Goal: Check status: Check status

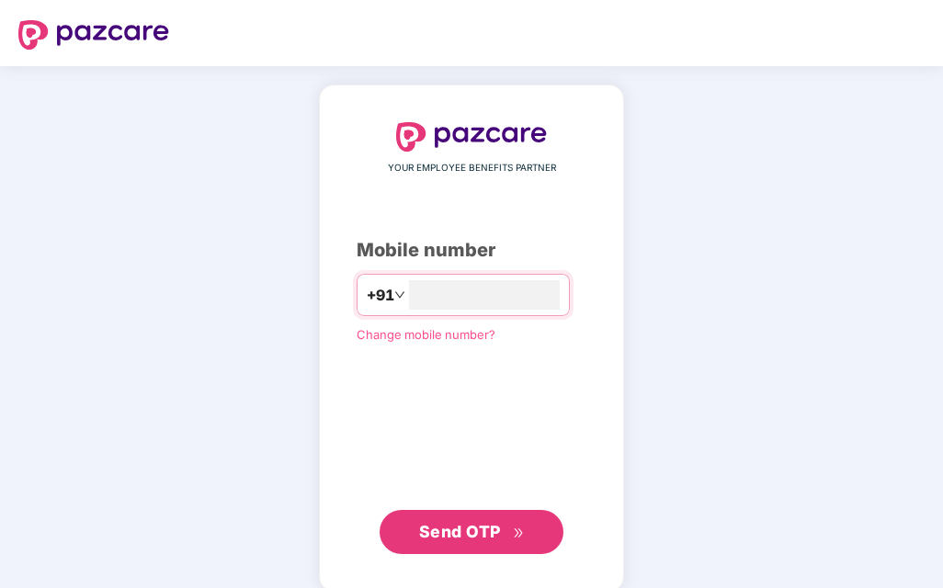
type input "**********"
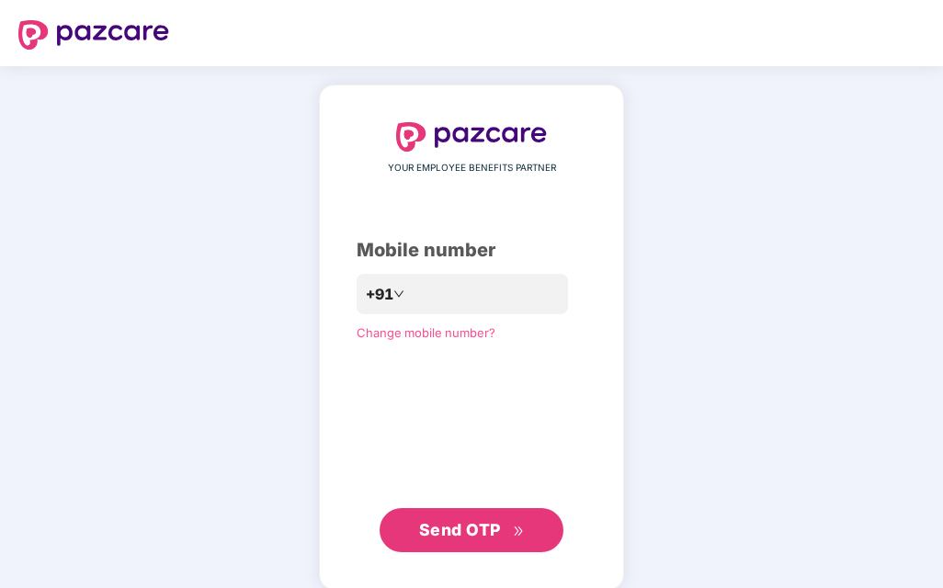
click at [526, 521] on button "Send OTP" at bounding box center [471, 530] width 184 height 44
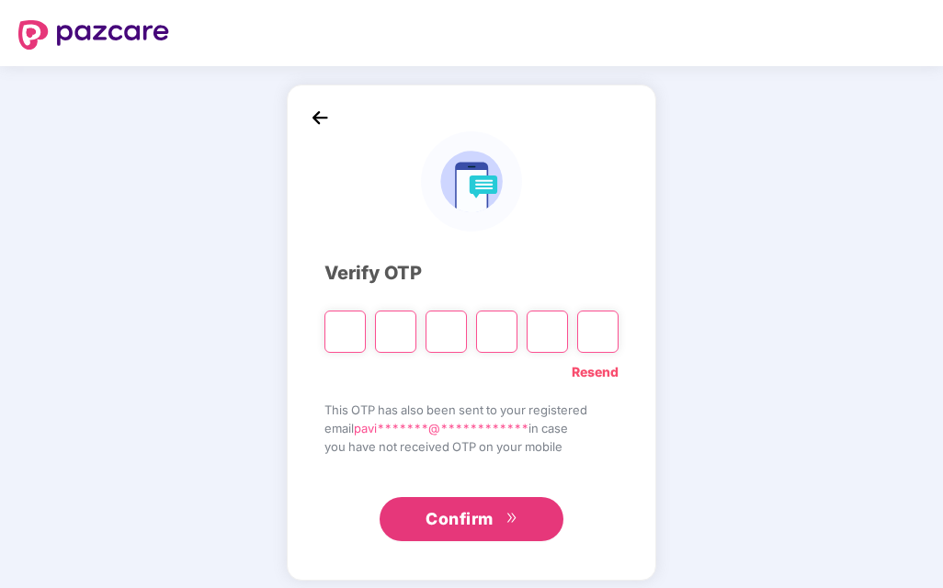
type input "*"
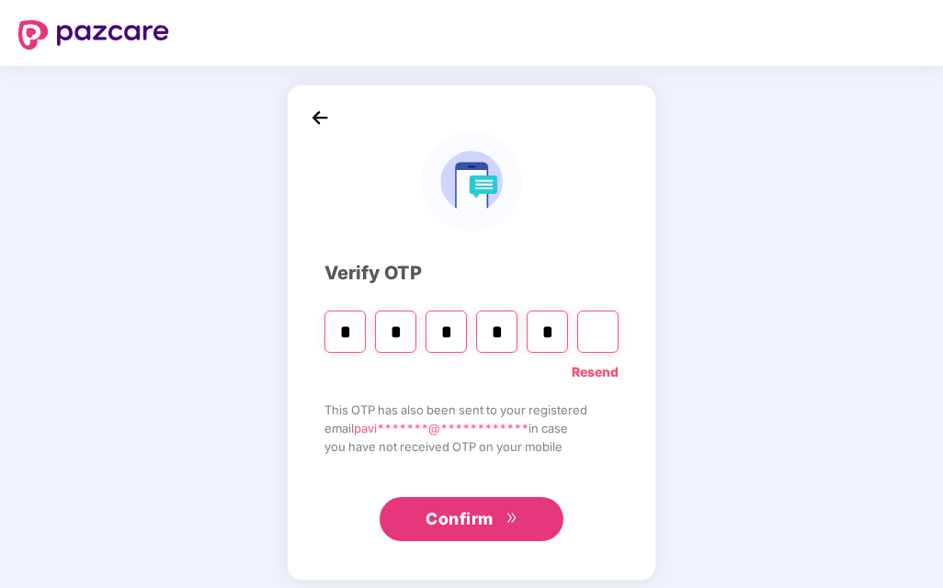
type input "*"
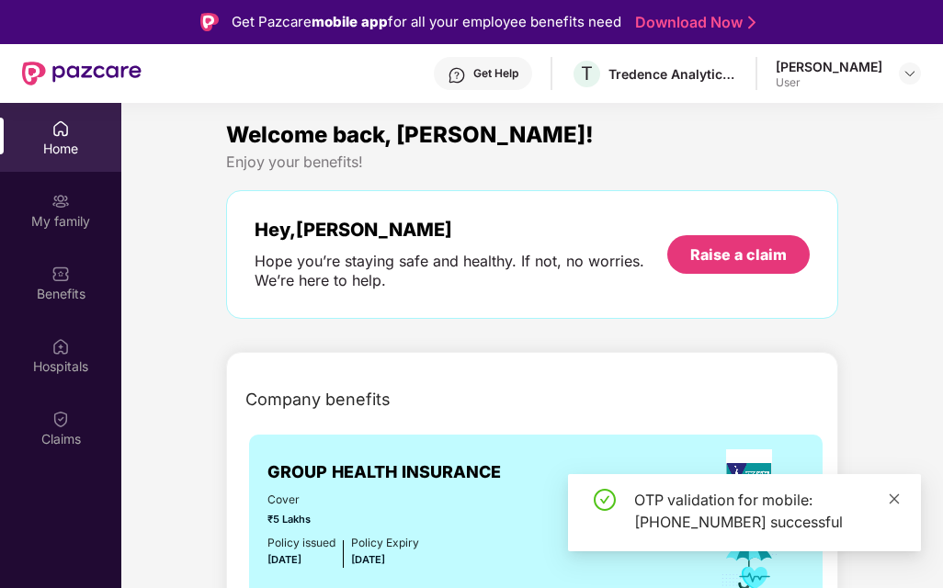
click at [891, 495] on icon "close" at bounding box center [894, 498] width 10 height 10
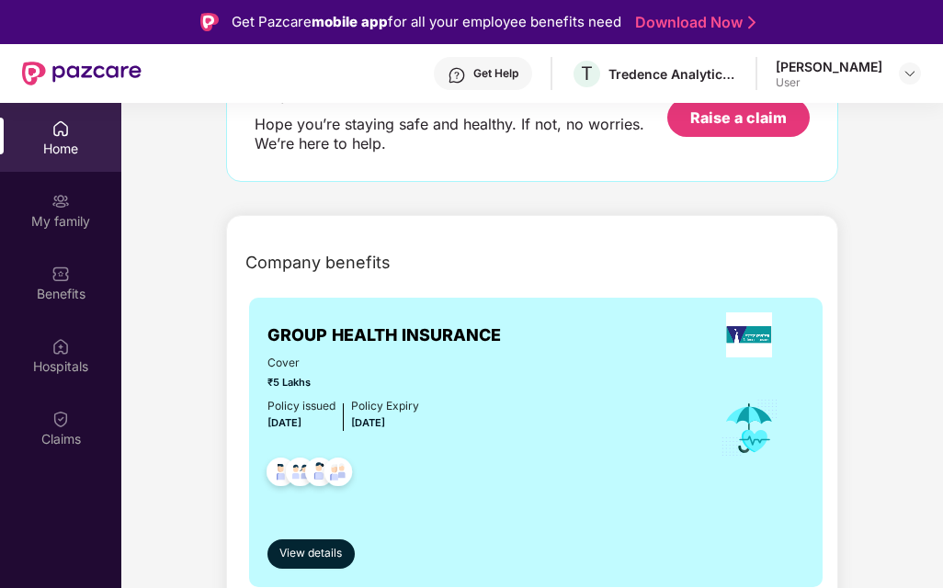
scroll to position [134, 0]
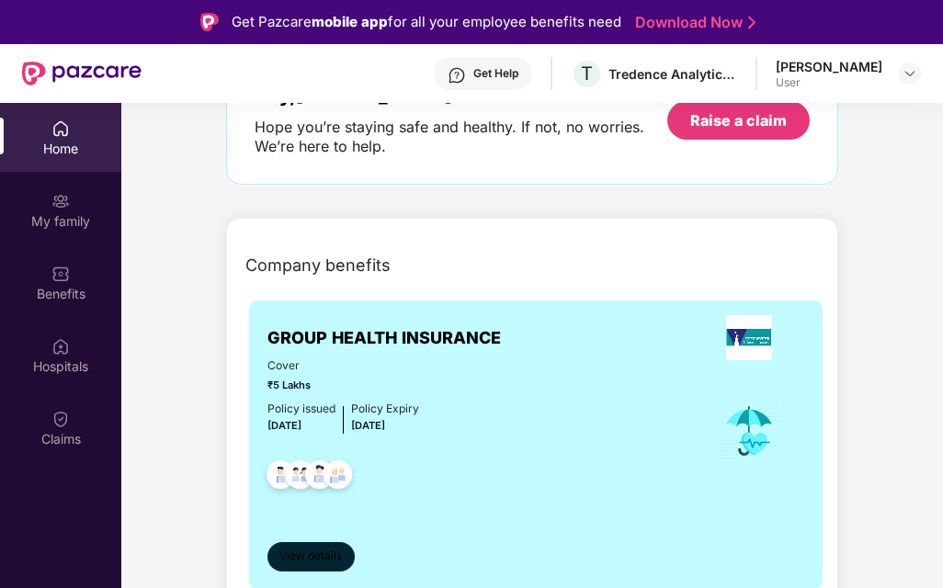
click at [307, 552] on span "View details" at bounding box center [310, 556] width 62 height 17
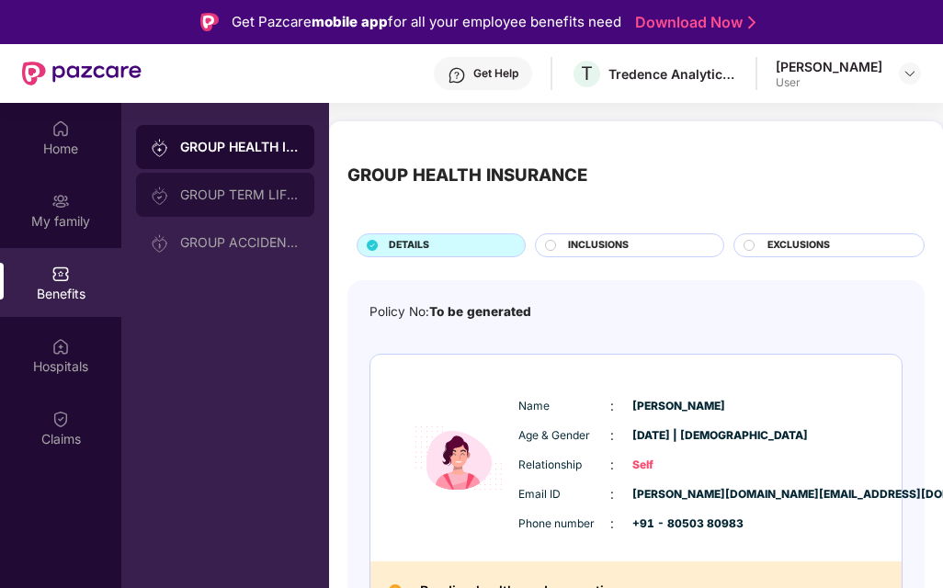
click at [269, 183] on div "GROUP TERM LIFE INSURANCE" at bounding box center [225, 195] width 178 height 44
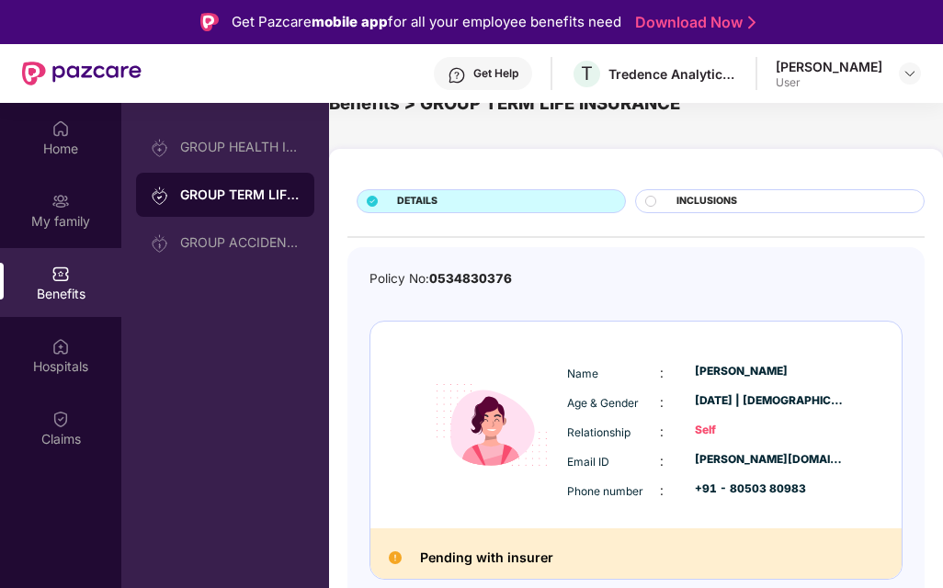
scroll to position [103, 0]
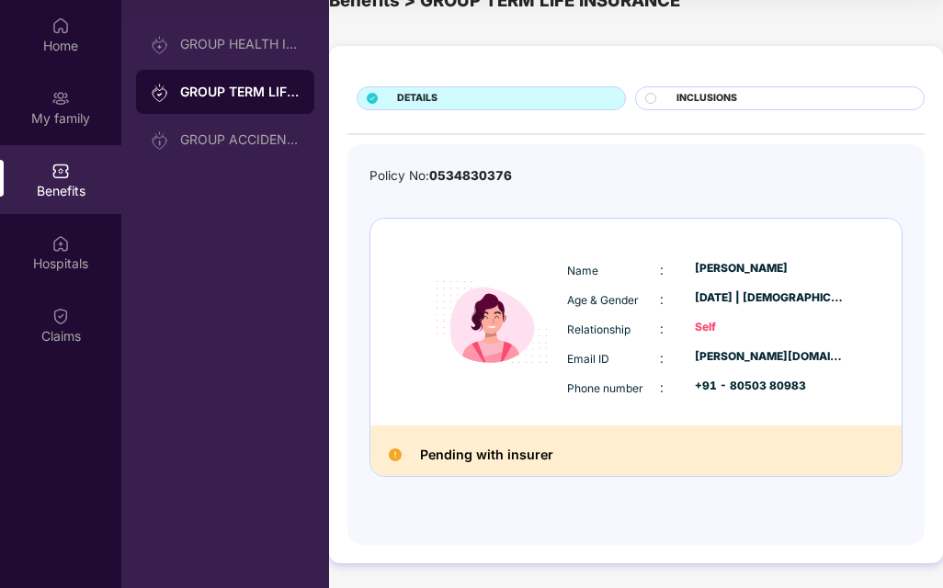
click at [523, 451] on h2 "Pending with insurer" at bounding box center [486, 455] width 133 height 22
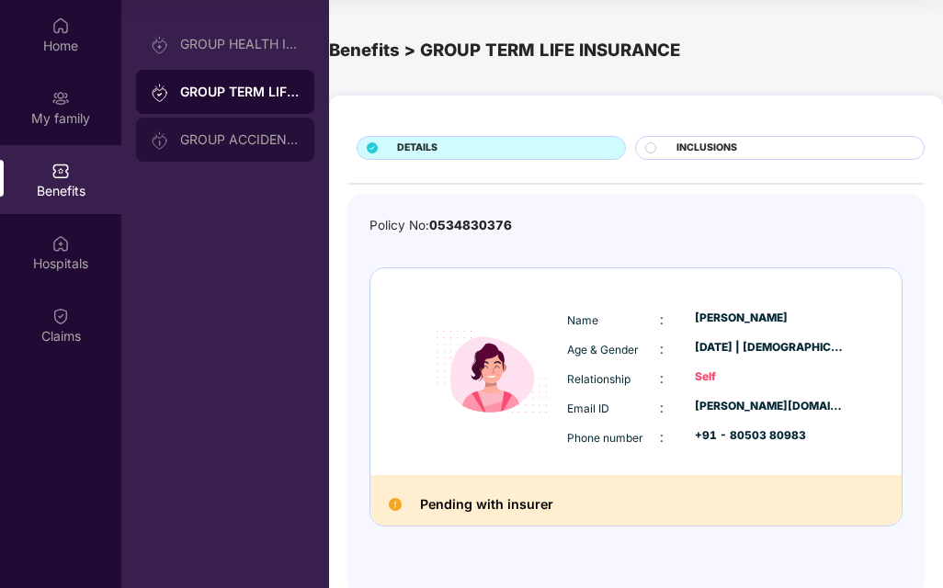
click at [219, 152] on div "GROUP ACCIDENTAL INSURANCE" at bounding box center [225, 140] width 178 height 44
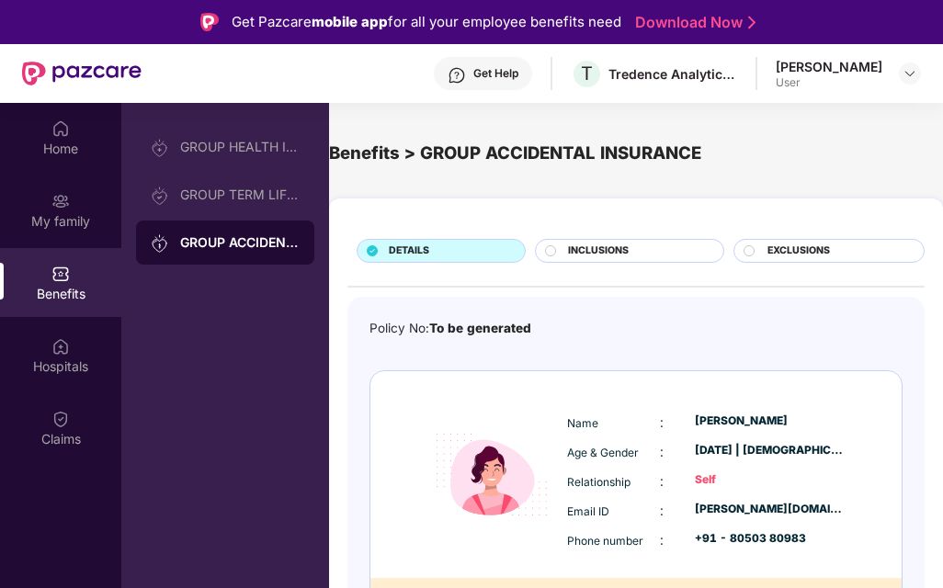
click at [893, 65] on div "[PERSON_NAME] Tg User" at bounding box center [848, 74] width 145 height 32
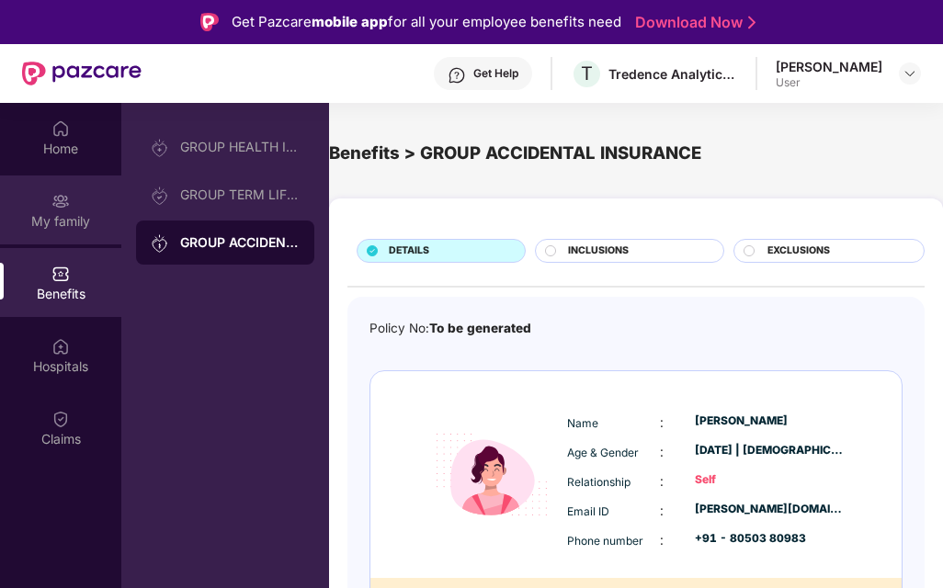
click at [46, 214] on div "My family" at bounding box center [60, 221] width 121 height 18
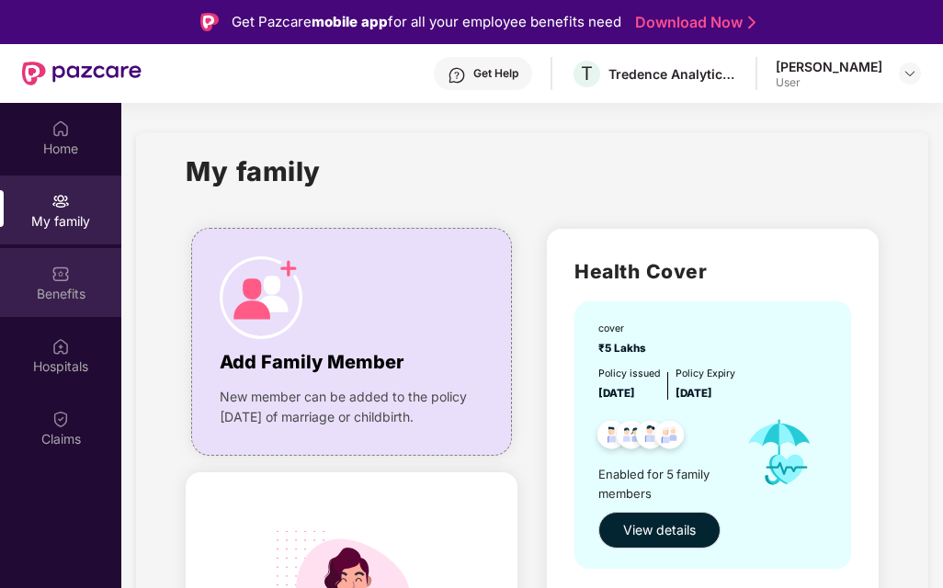
click at [35, 304] on div "Benefits" at bounding box center [60, 282] width 121 height 69
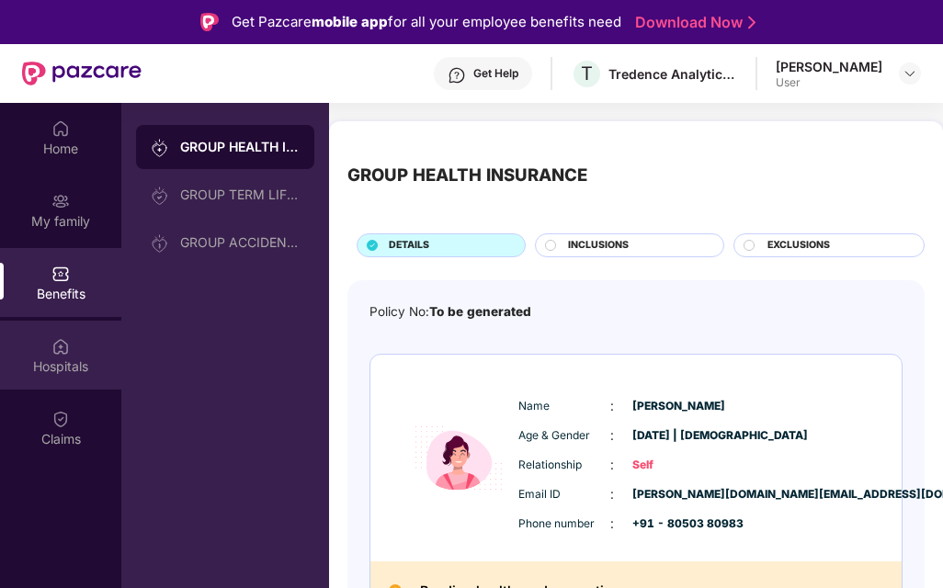
click at [22, 347] on div "Hospitals" at bounding box center [60, 355] width 121 height 69
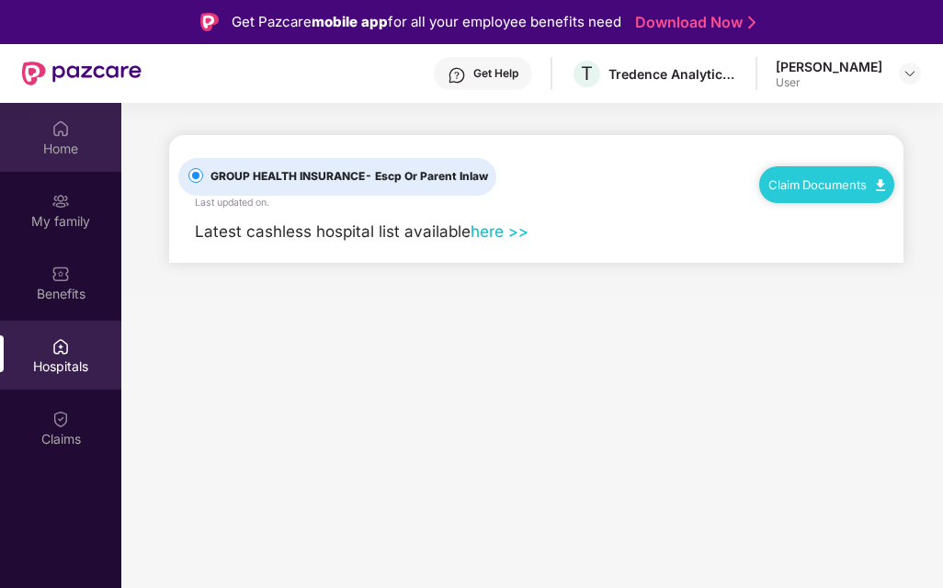
click at [56, 147] on div "Home" at bounding box center [60, 149] width 121 height 18
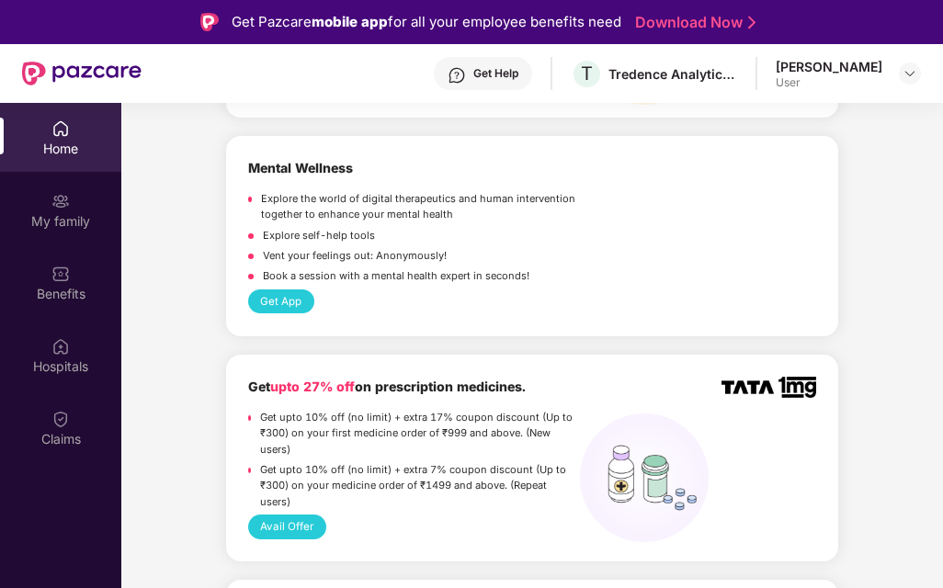
scroll to position [2513, 0]
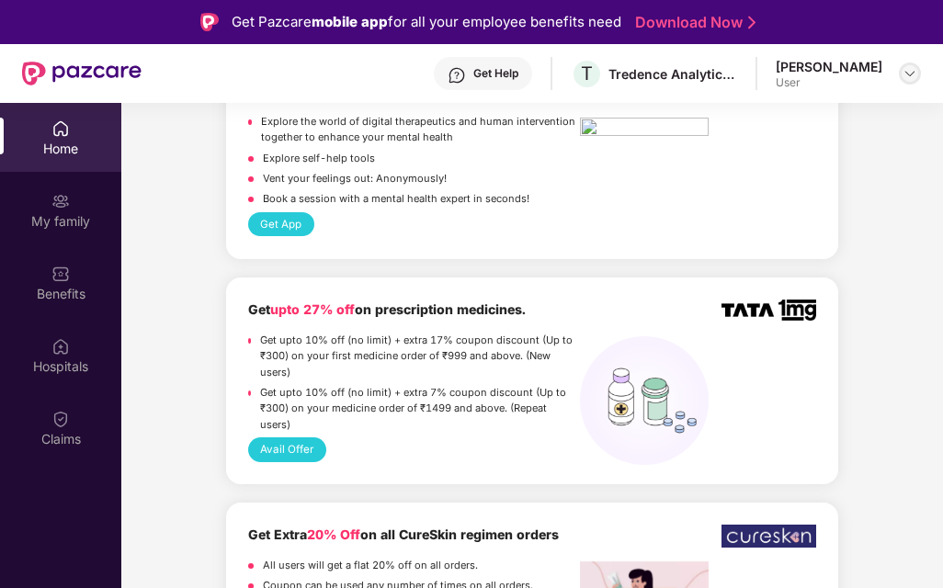
click at [900, 74] on div at bounding box center [910, 73] width 22 height 22
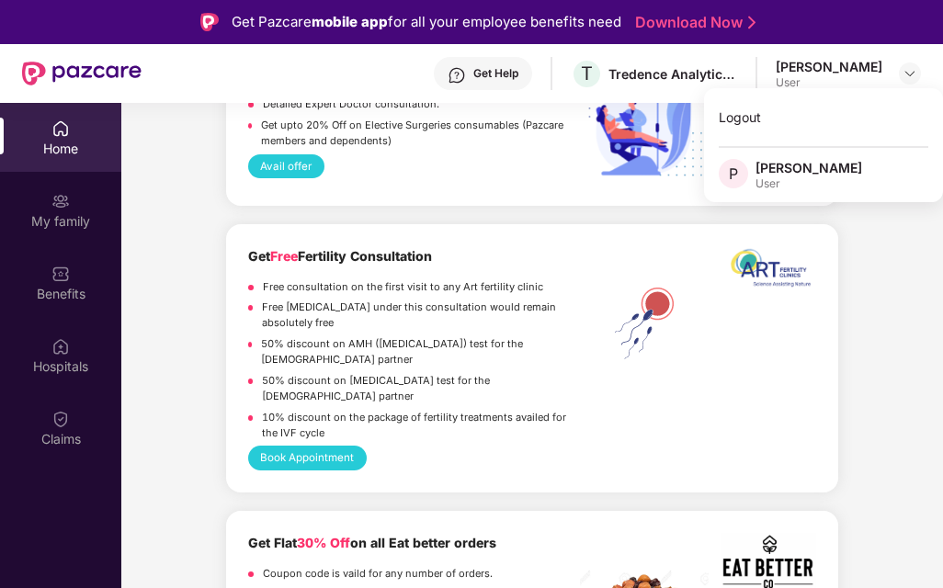
scroll to position [3909, 0]
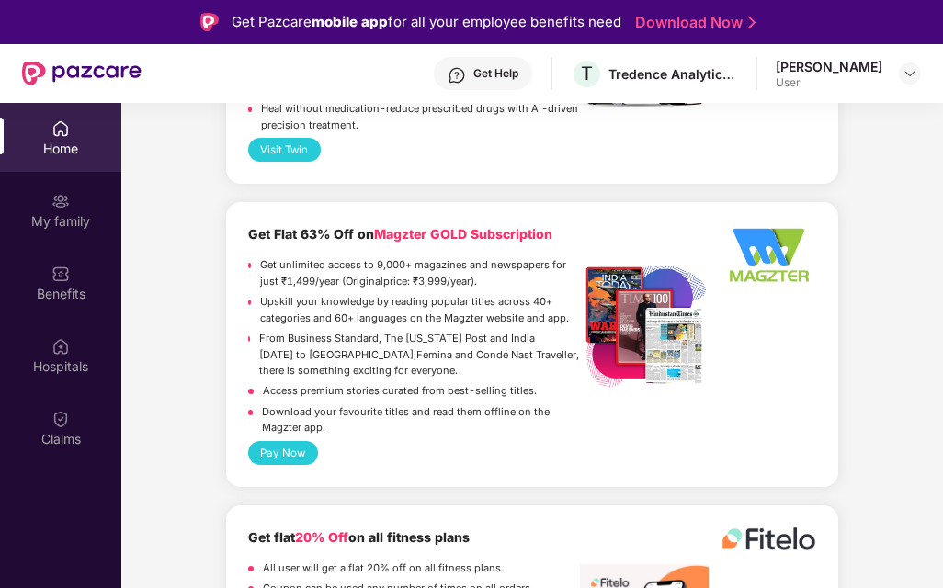
scroll to position [103, 0]
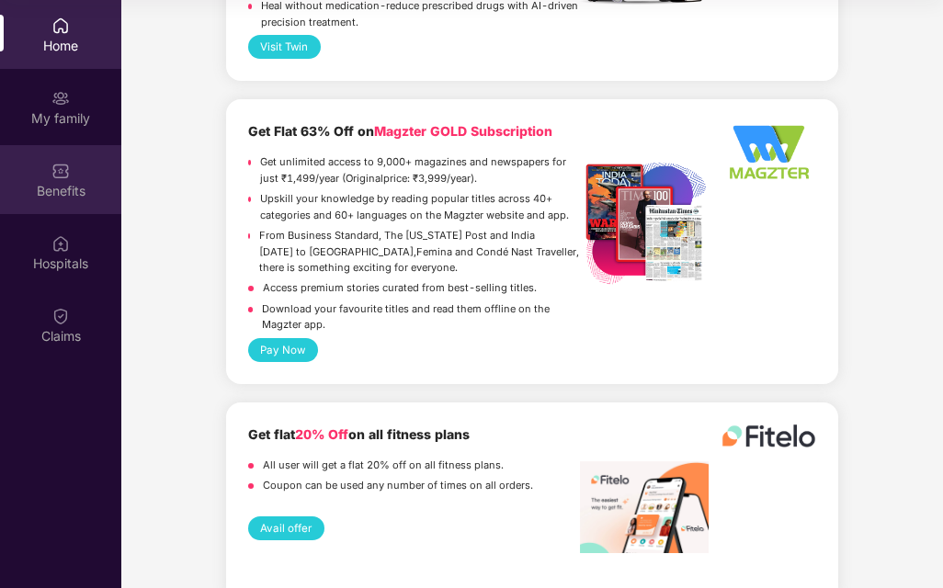
click at [65, 177] on img at bounding box center [60, 171] width 18 height 18
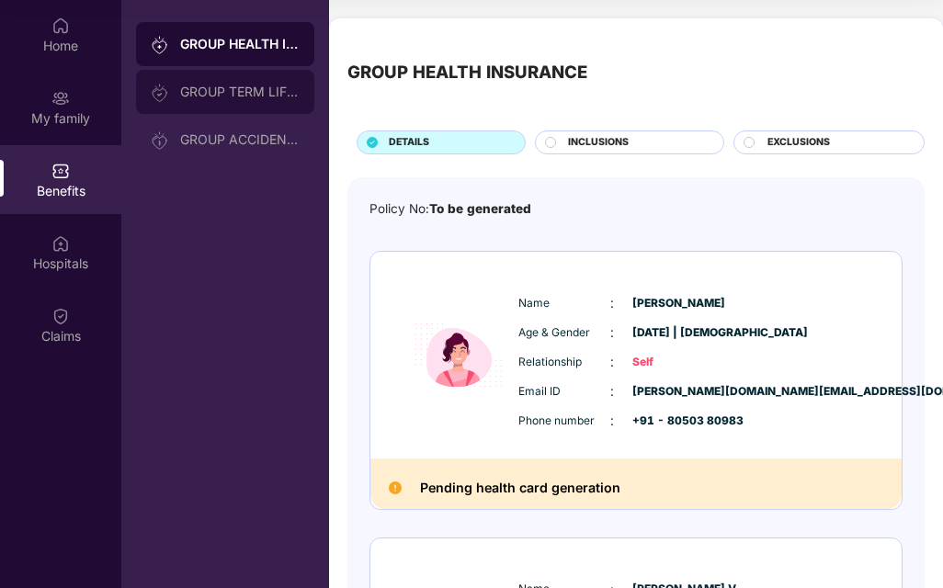
click at [211, 84] on div "GROUP TERM LIFE INSURANCE" at bounding box center [225, 92] width 178 height 44
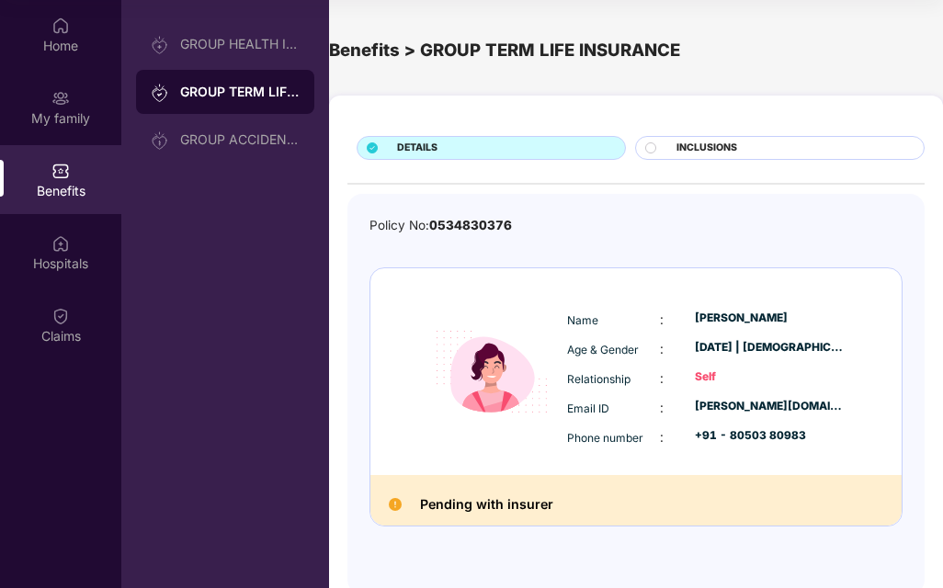
scroll to position [50, 0]
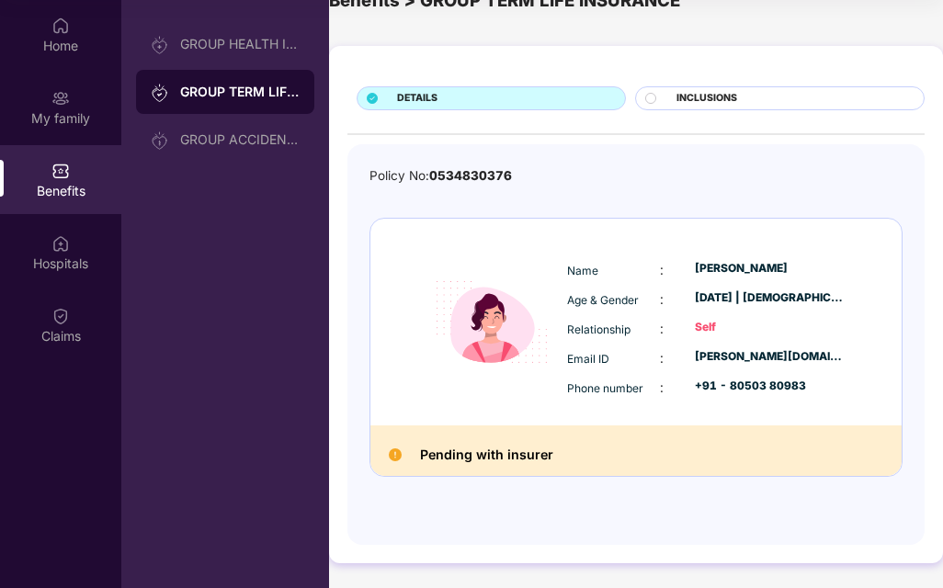
click at [466, 168] on span "0534830376" at bounding box center [470, 175] width 83 height 15
drag, startPoint x: 466, startPoint y: 168, endPoint x: 571, endPoint y: 190, distance: 107.0
click at [571, 190] on div "Policy No: 0534830376 Name : [PERSON_NAME] Age & Gender : [DATE] | [DEMOGRAPHIC…" at bounding box center [635, 335] width 533 height 338
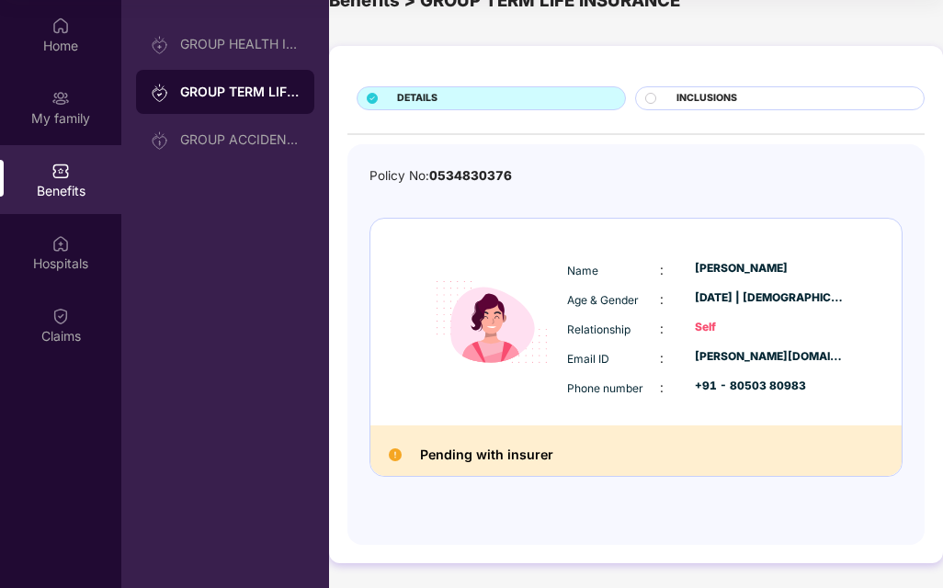
drag, startPoint x: 571, startPoint y: 190, endPoint x: 517, endPoint y: 177, distance: 54.8
click at [517, 177] on div "Policy No: 0534830376" at bounding box center [635, 175] width 533 height 19
click at [400, 442] on div "Pending with insurer" at bounding box center [635, 450] width 531 height 50
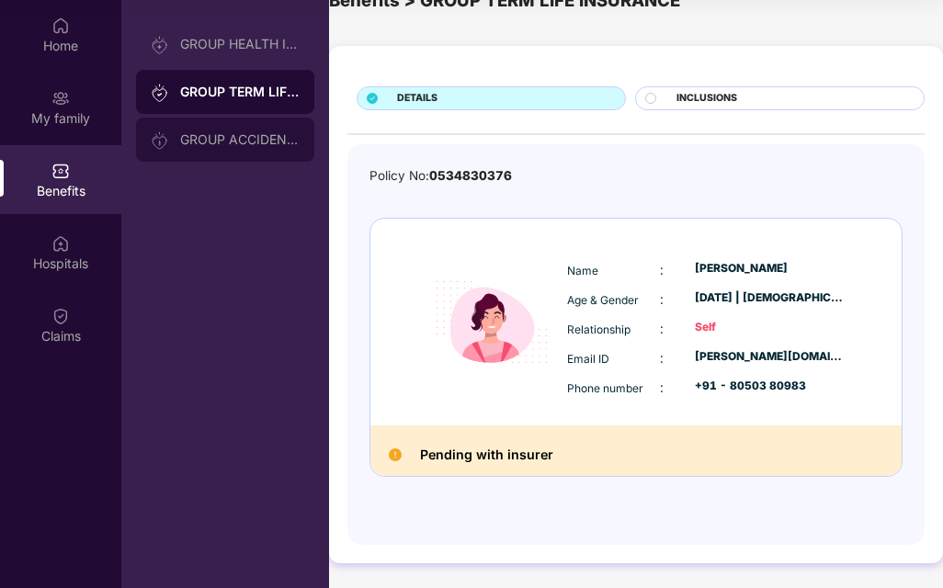
click at [204, 118] on div "GROUP ACCIDENTAL INSURANCE" at bounding box center [225, 140] width 178 height 44
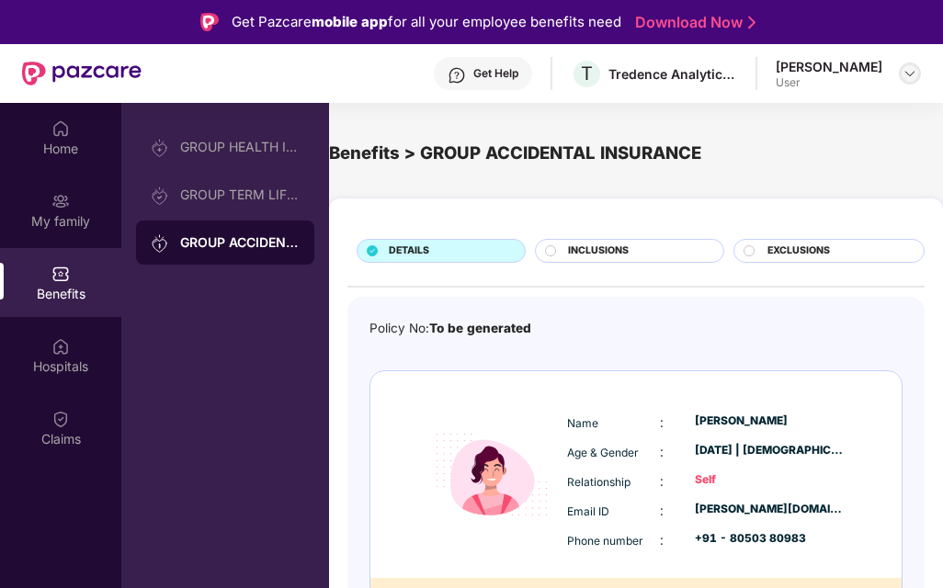
click at [908, 64] on div at bounding box center [910, 73] width 22 height 22
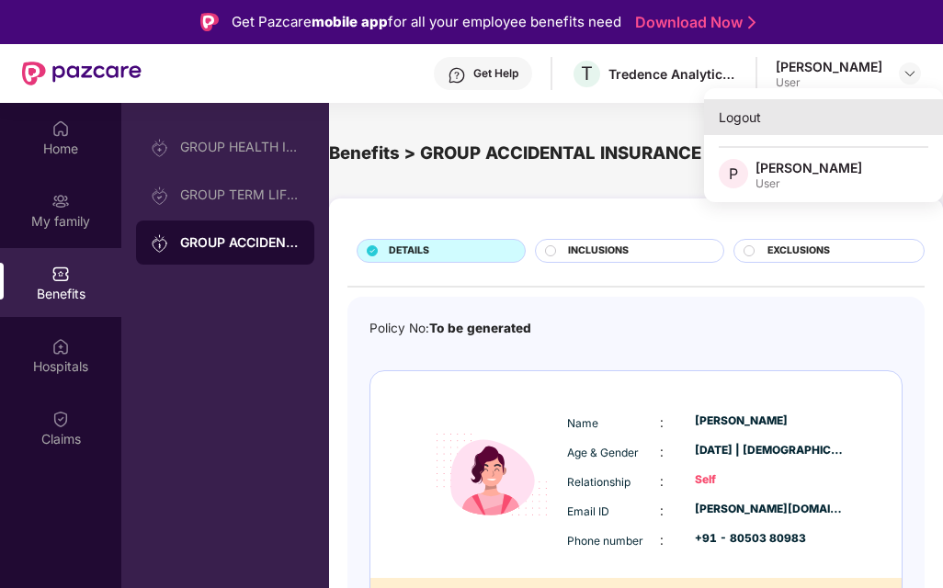
click at [836, 117] on div "Logout" at bounding box center [823, 117] width 239 height 36
